Goal: Information Seeking & Learning: Learn about a topic

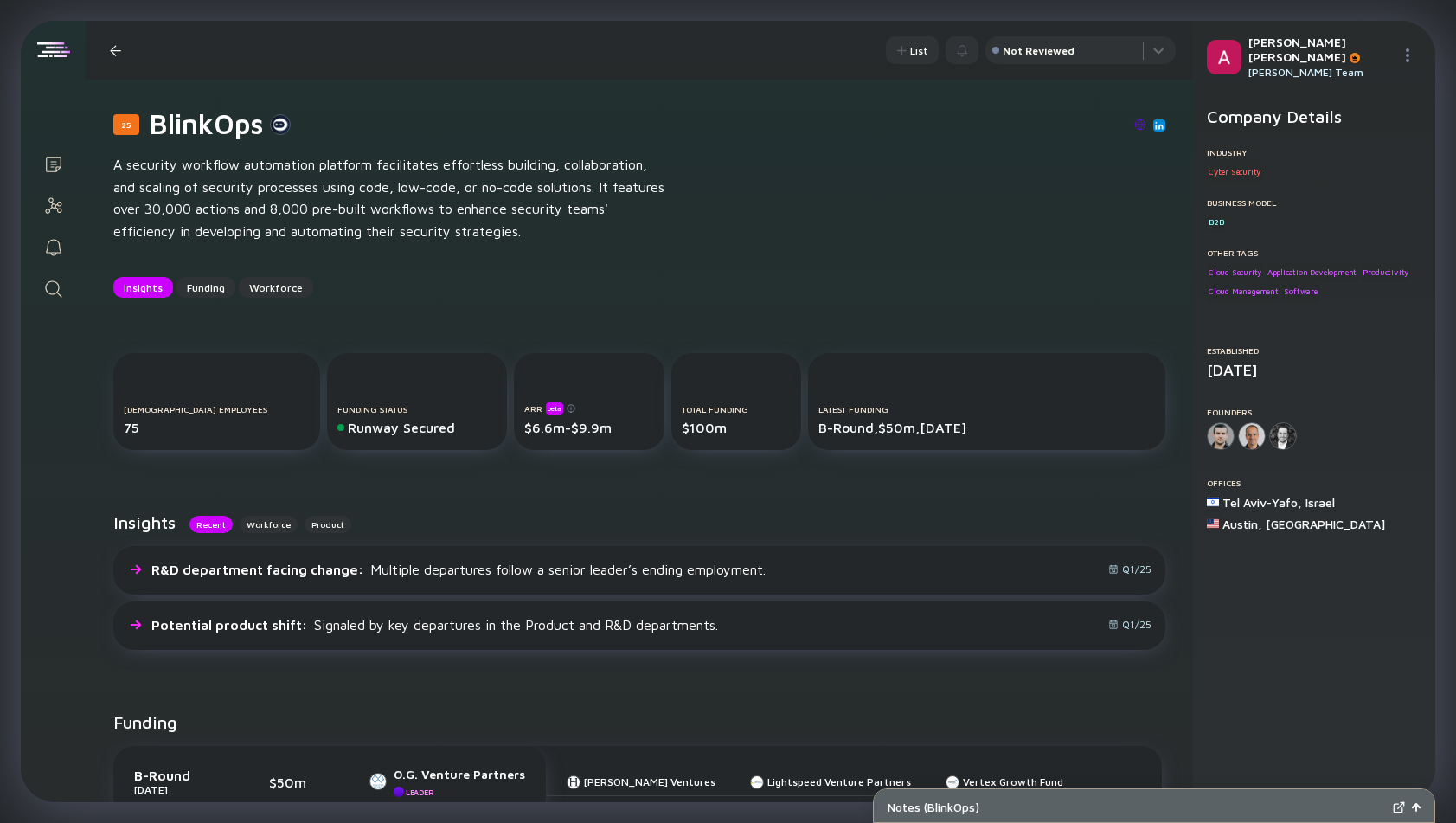
click at [60, 300] on div "Search" at bounding box center [53, 290] width 20 height 23
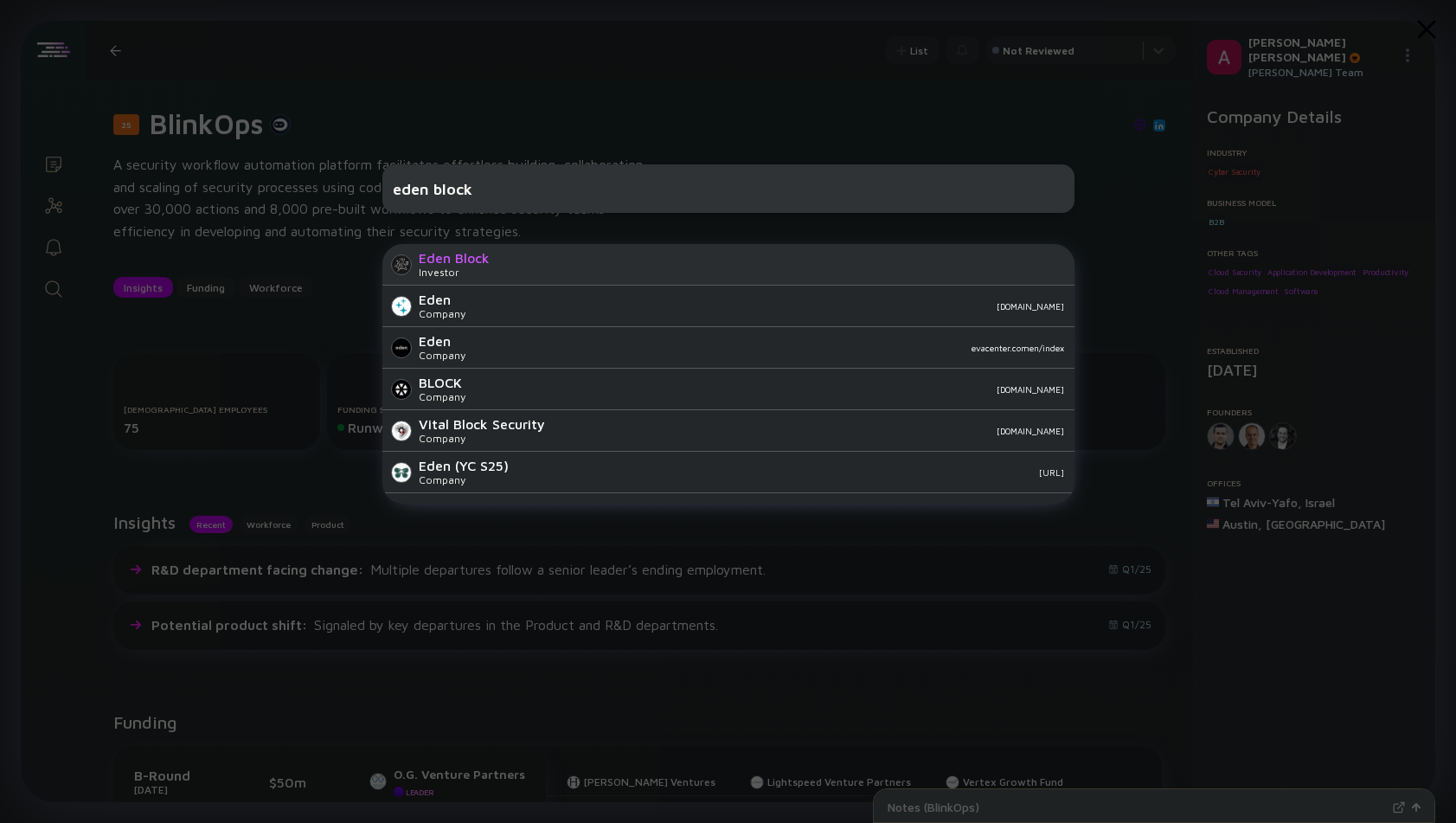
type input "eden block"
click at [493, 257] on div "Eden Block Investor" at bounding box center [728, 265] width 692 height 42
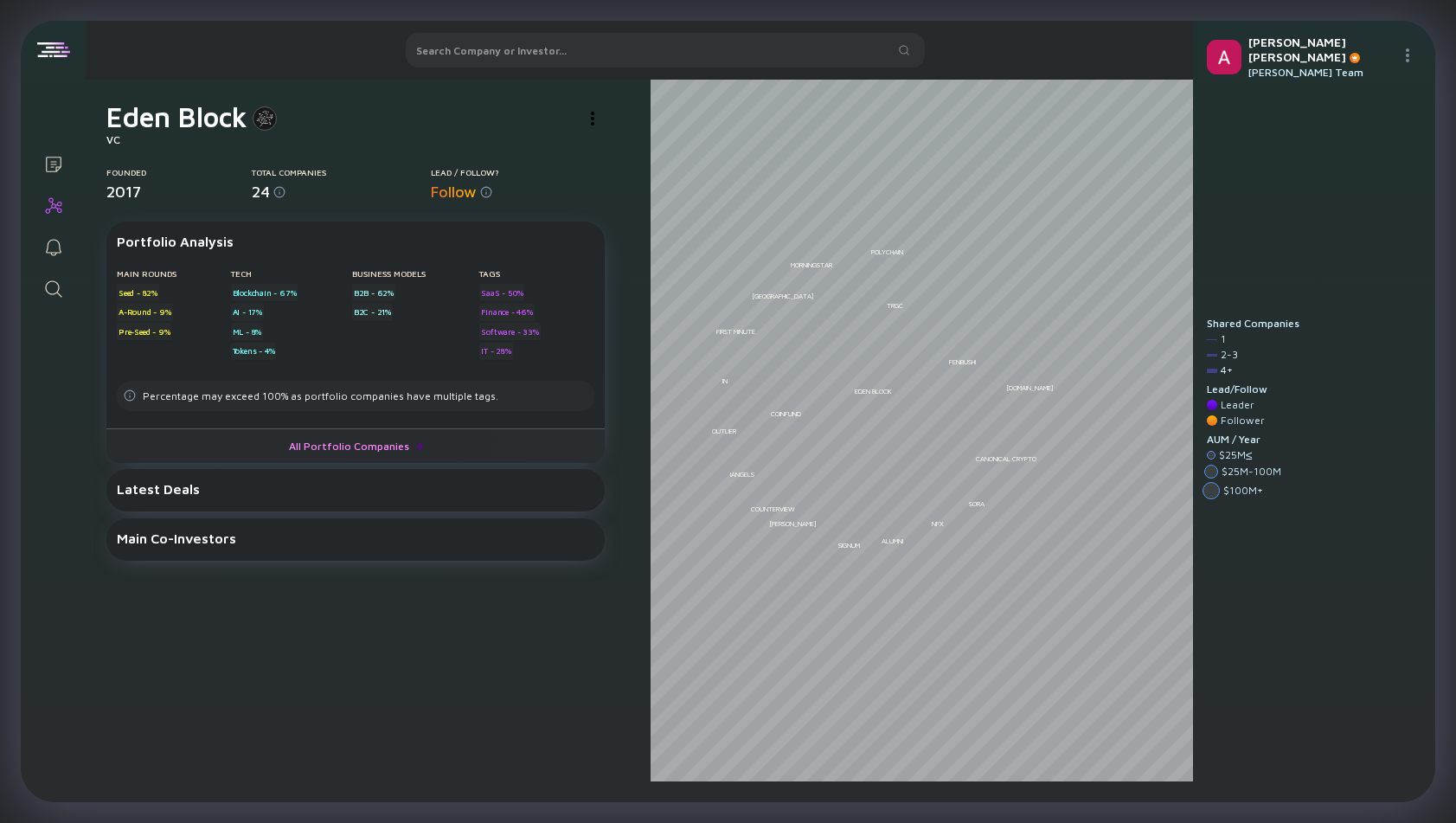
click at [340, 444] on link "All Portfolio Companies" at bounding box center [356, 445] width 499 height 35
